Goal: Task Accomplishment & Management: Manage account settings

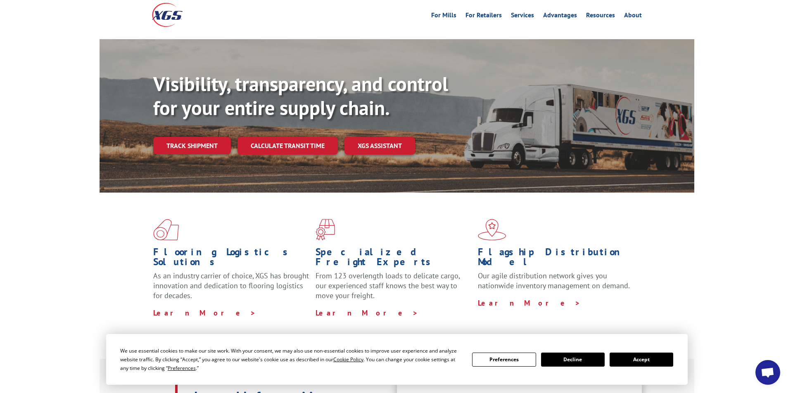
scroll to position [83, 0]
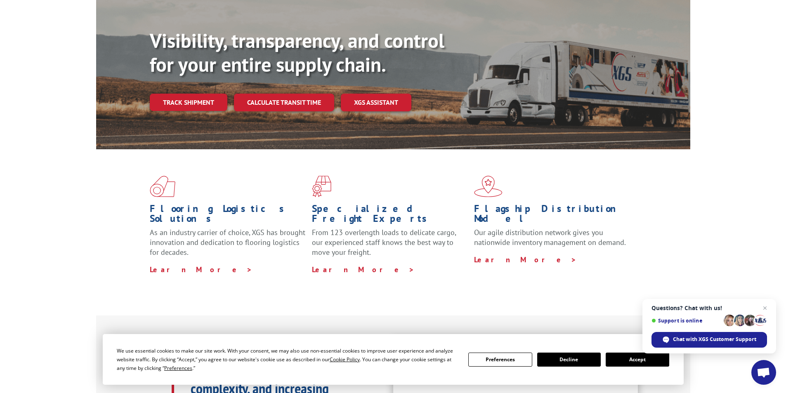
click at [504, 359] on button "Preferences" at bounding box center [501, 360] width 64 height 14
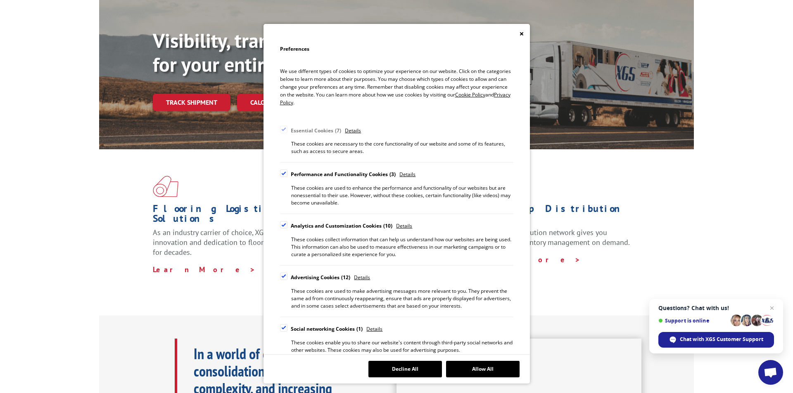
click at [286, 222] on div "Cookie Consent Preferences" at bounding box center [283, 224] width 7 height 7
click at [0, 0] on input "Analytics and Customization Cookies 10" at bounding box center [0, 0] width 0 height 0
click at [289, 276] on label "Advertising Cookies 12" at bounding box center [315, 278] width 71 height 10
click at [0, 0] on input "Advertising Cookies 12" at bounding box center [0, 0] width 0 height 0
click at [283, 328] on div "Cookie Consent Preferences" at bounding box center [283, 328] width 7 height 7
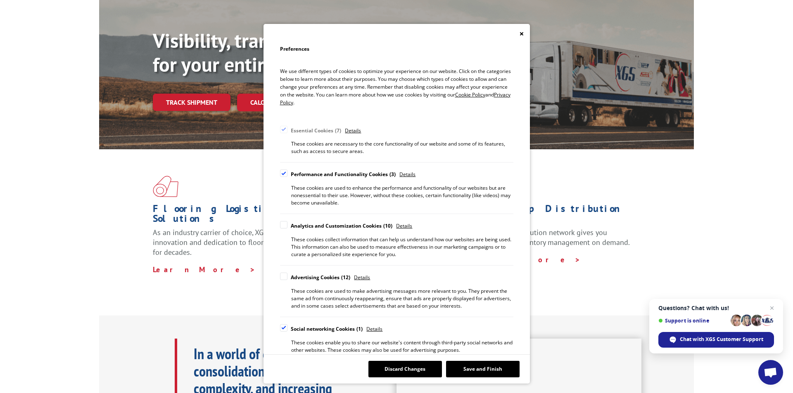
click at [0, 0] on input "Social networking Cookies 1" at bounding box center [0, 0] width 0 height 0
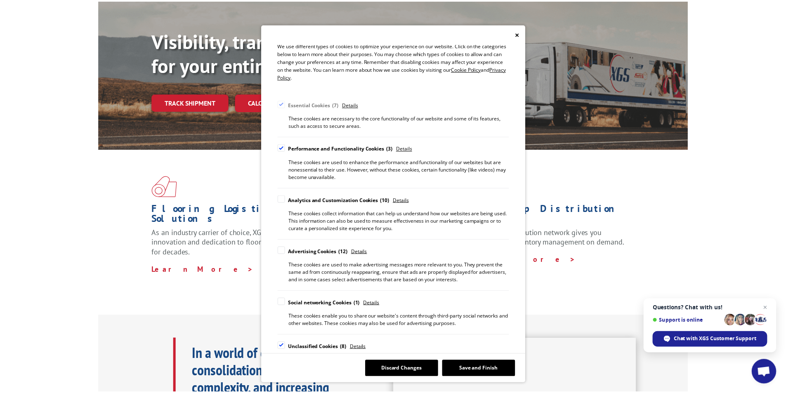
scroll to position [50, 0]
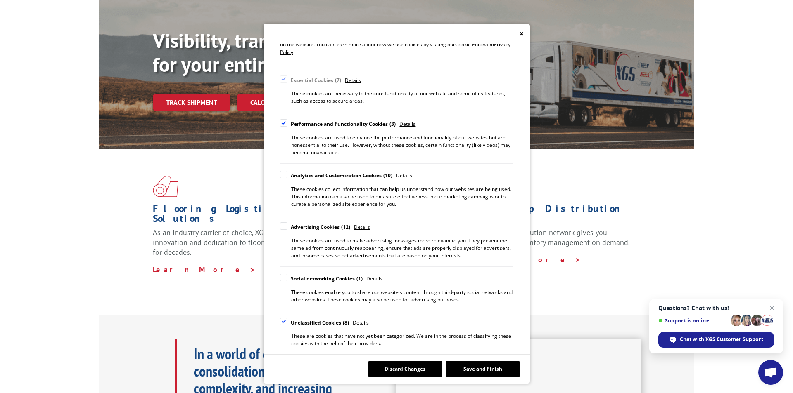
click at [284, 323] on div "Cookie Consent Preferences" at bounding box center [283, 321] width 7 height 7
click at [0, 0] on input "Unclassified Cookies 8" at bounding box center [0, 0] width 0 height 0
click at [479, 369] on button "Save and Finish" at bounding box center [482, 369] width 73 height 17
